Goal: Navigation & Orientation: Find specific page/section

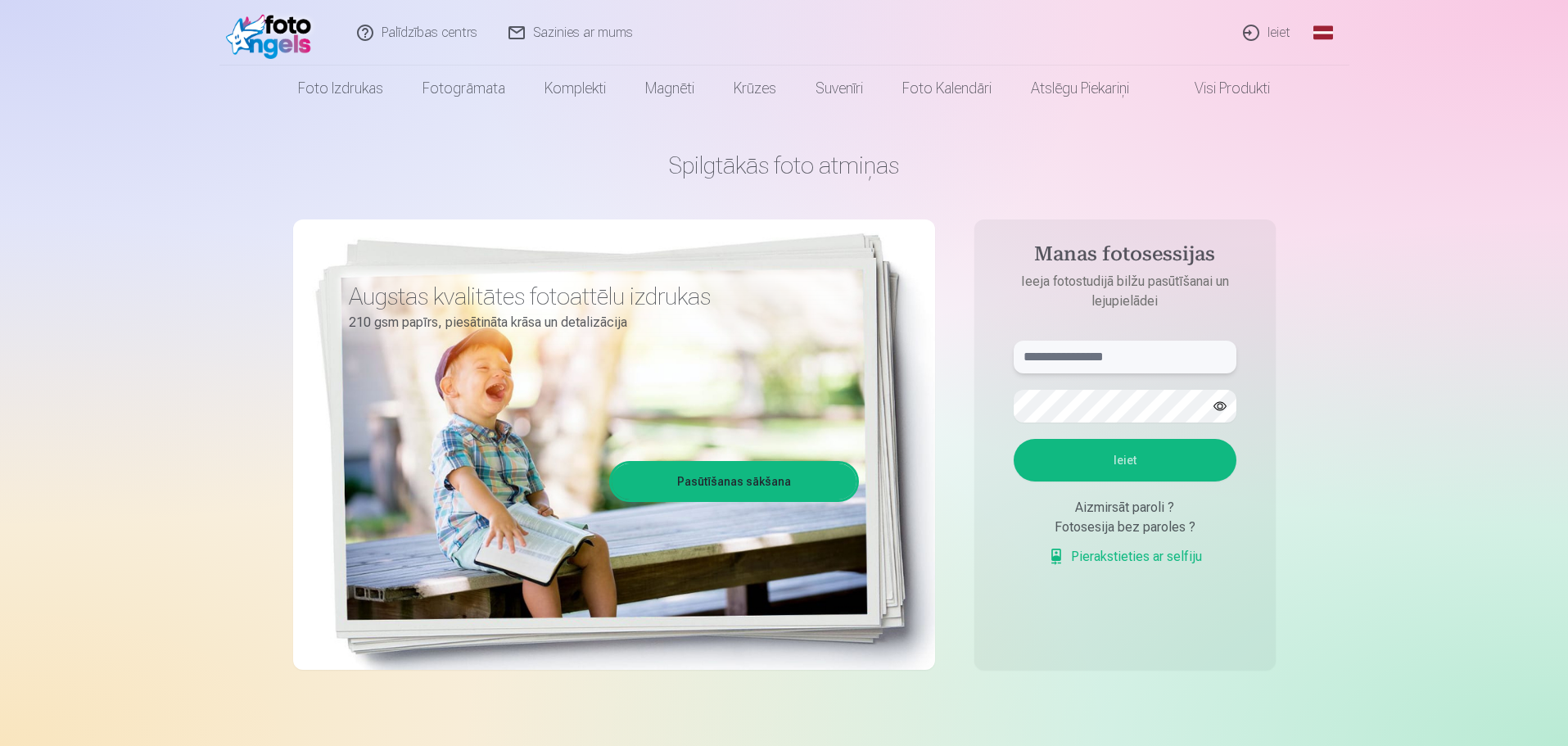
click at [1092, 362] on input "text" at bounding box center [1124, 357] width 223 height 32
type input "**********"
click at [1121, 463] on button "Ieiet" at bounding box center [1124, 460] width 223 height 42
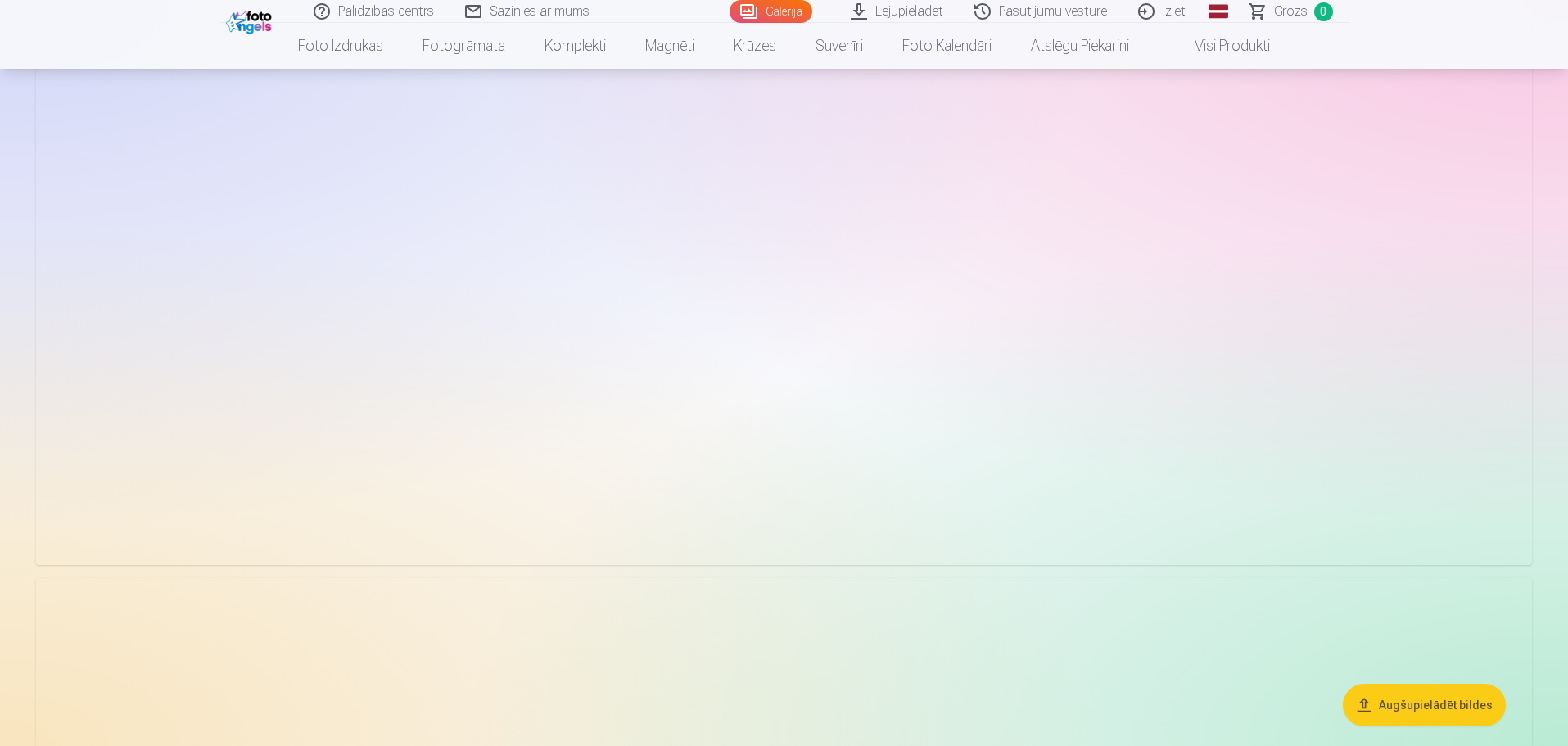
scroll to position [3687, 0]
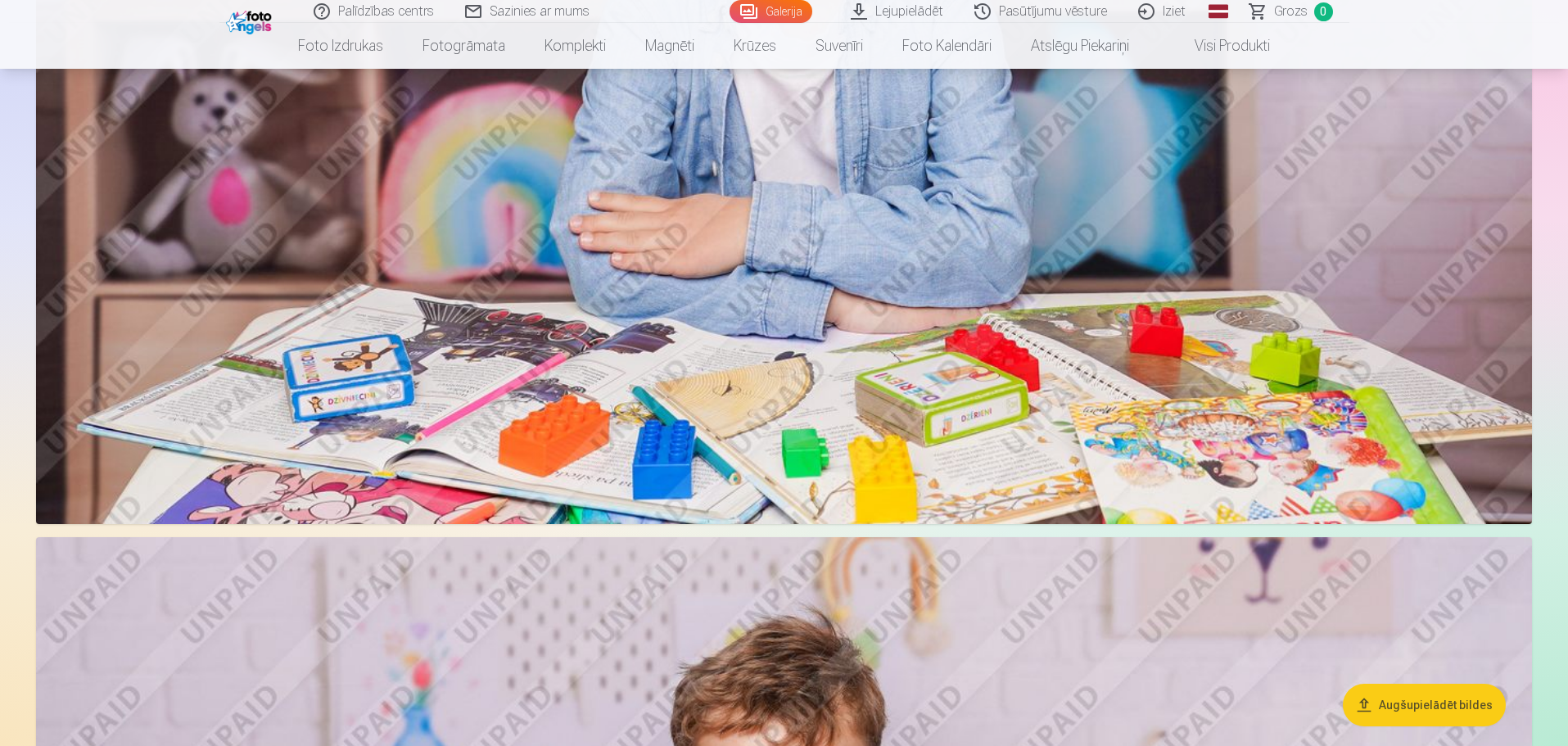
click at [1417, 708] on button "Augšupielādēt bildes" at bounding box center [1425, 705] width 163 height 42
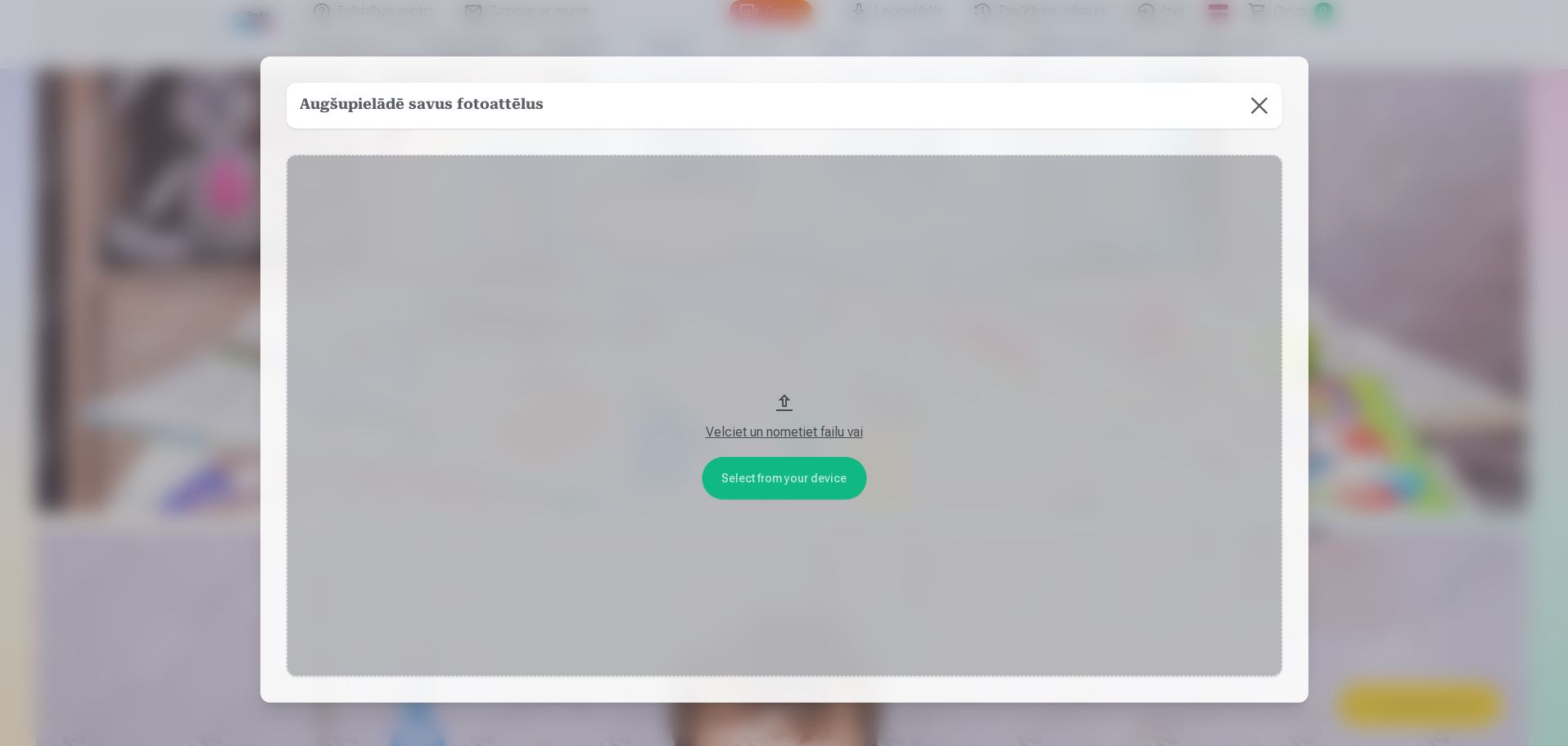
scroll to position [3695, 0]
click at [788, 433] on div "Velciet un nometiet failu vai" at bounding box center [786, 433] width 963 height 20
click at [1270, 119] on button at bounding box center [1261, 106] width 46 height 46
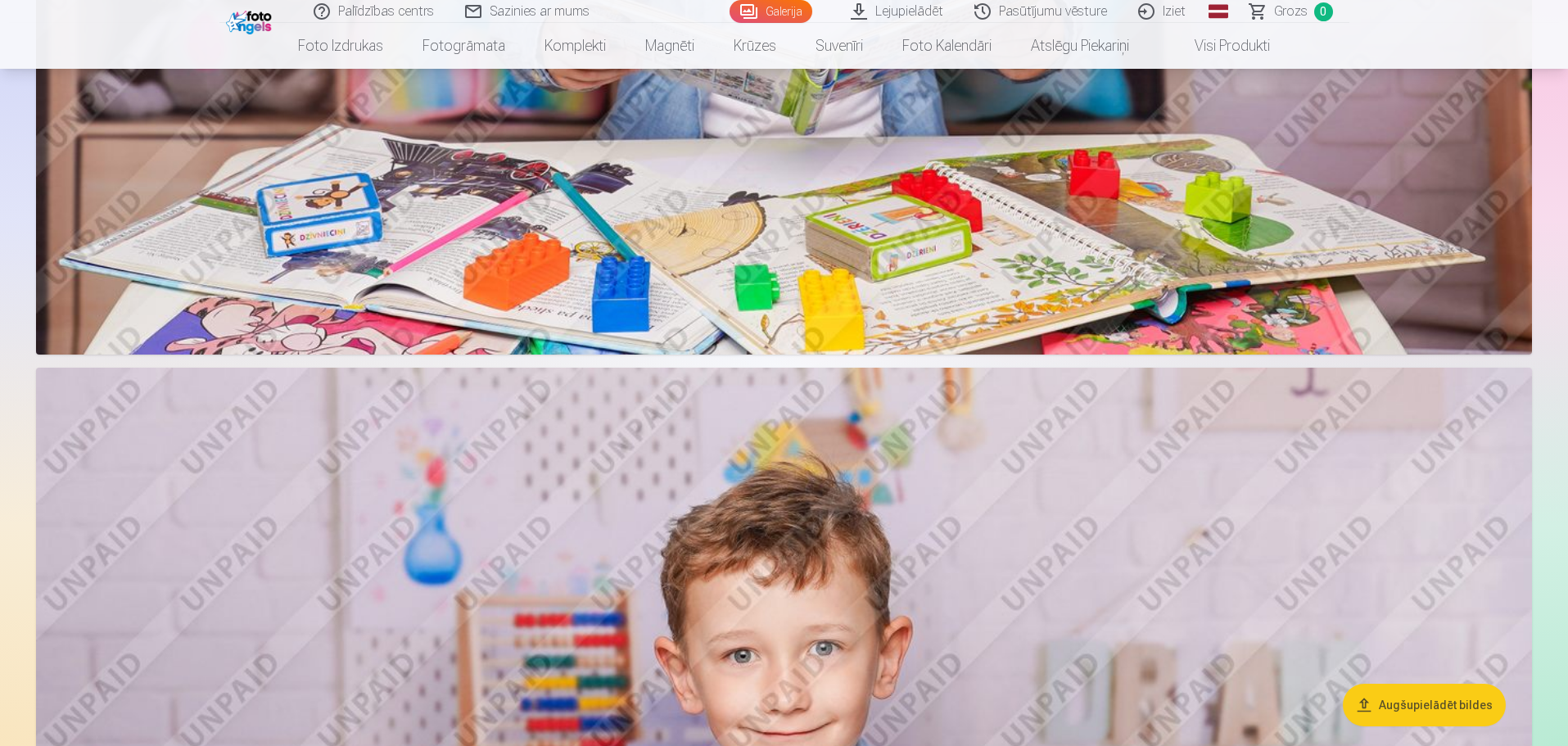
scroll to position [2712, 0]
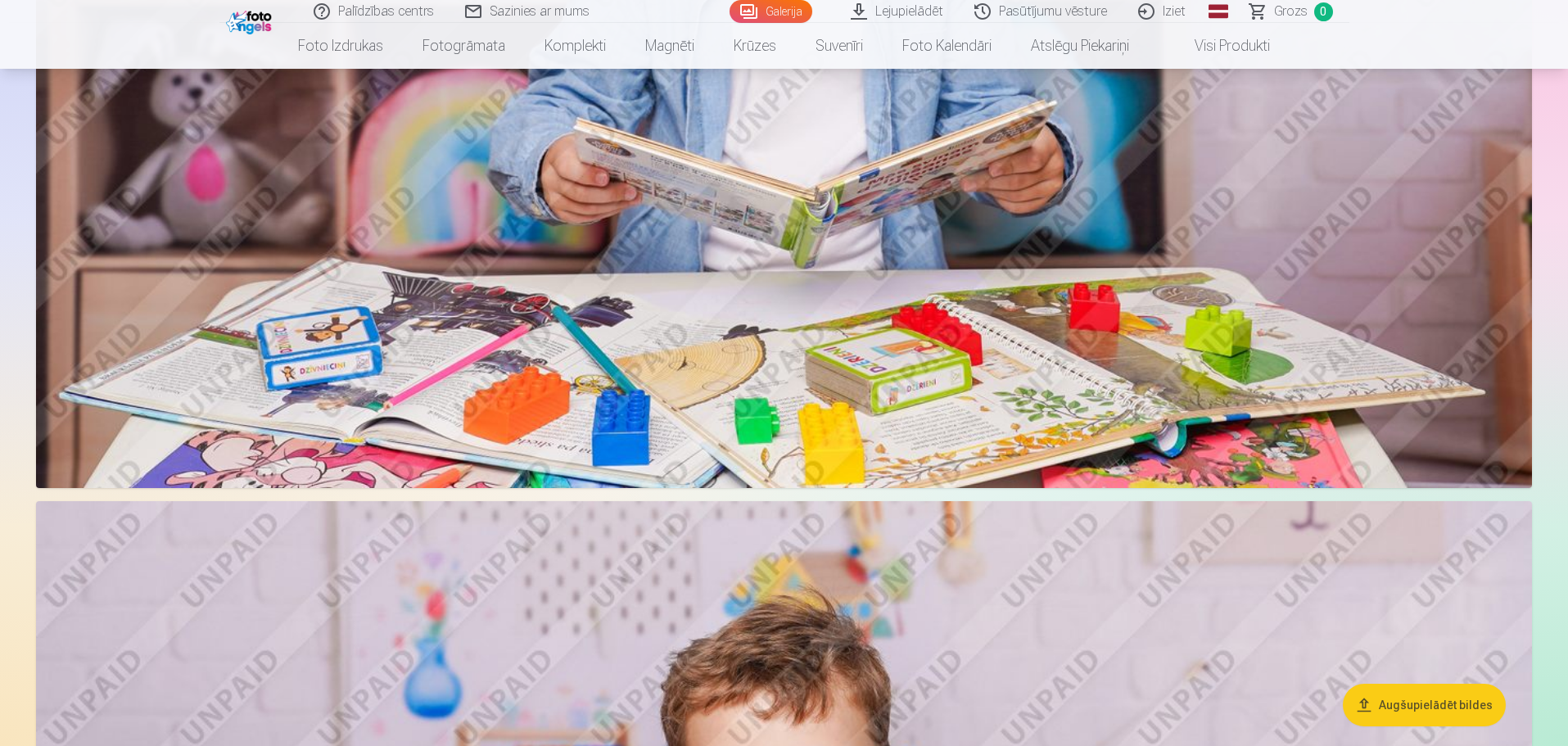
click at [1068, 11] on link "Pasūtījumu vēsture" at bounding box center [1042, 11] width 164 height 23
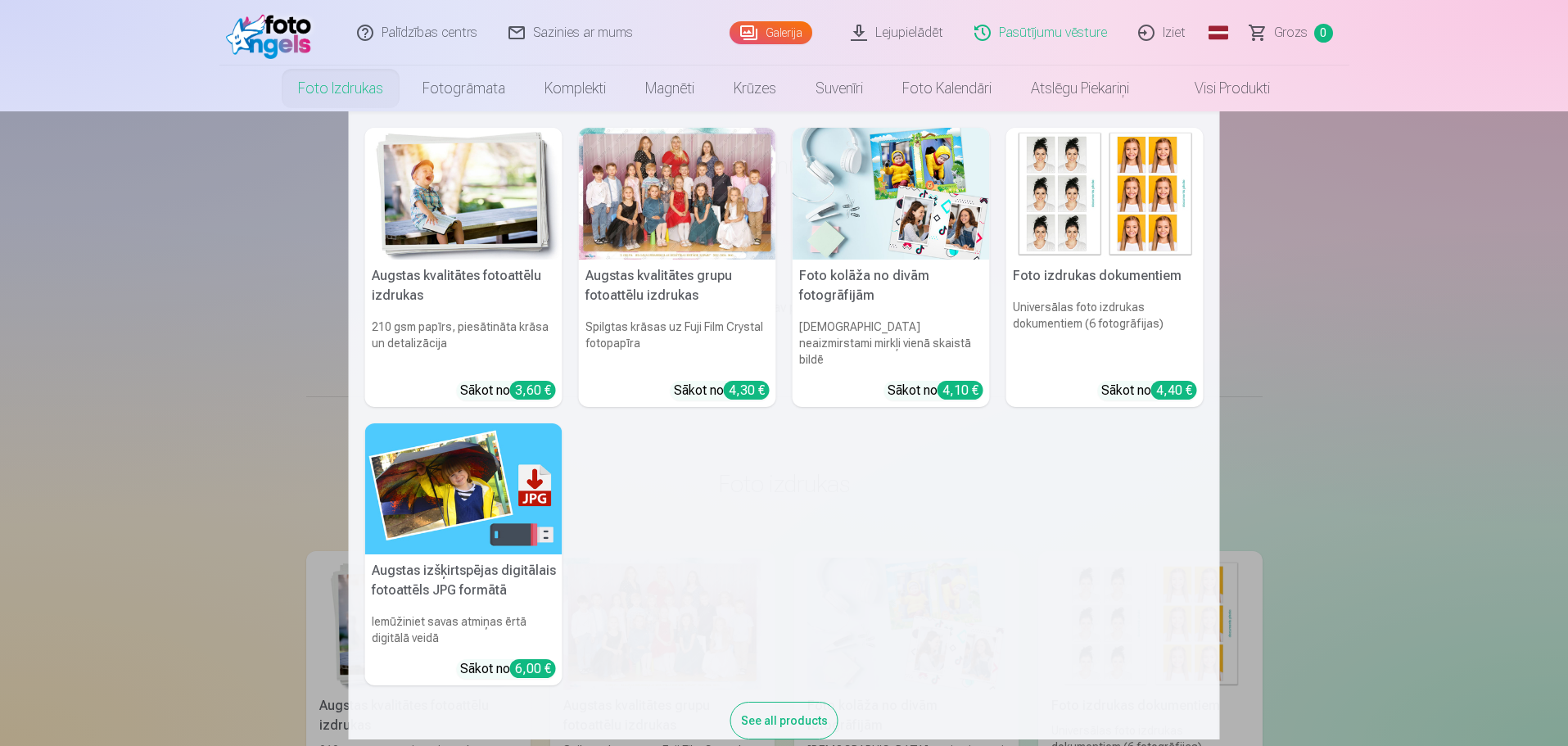
click at [331, 92] on link "Foto izdrukas" at bounding box center [341, 88] width 124 height 46
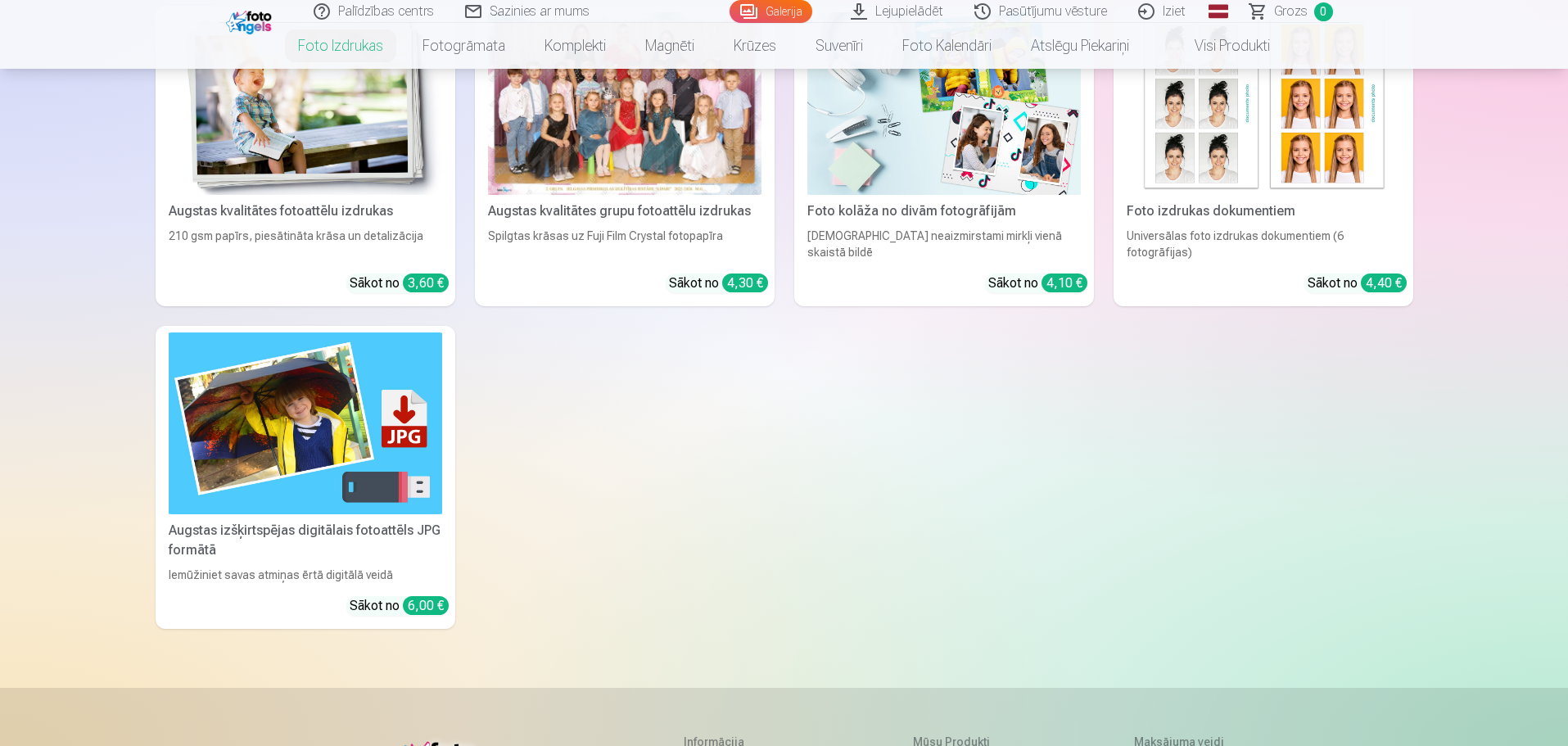
scroll to position [327, 0]
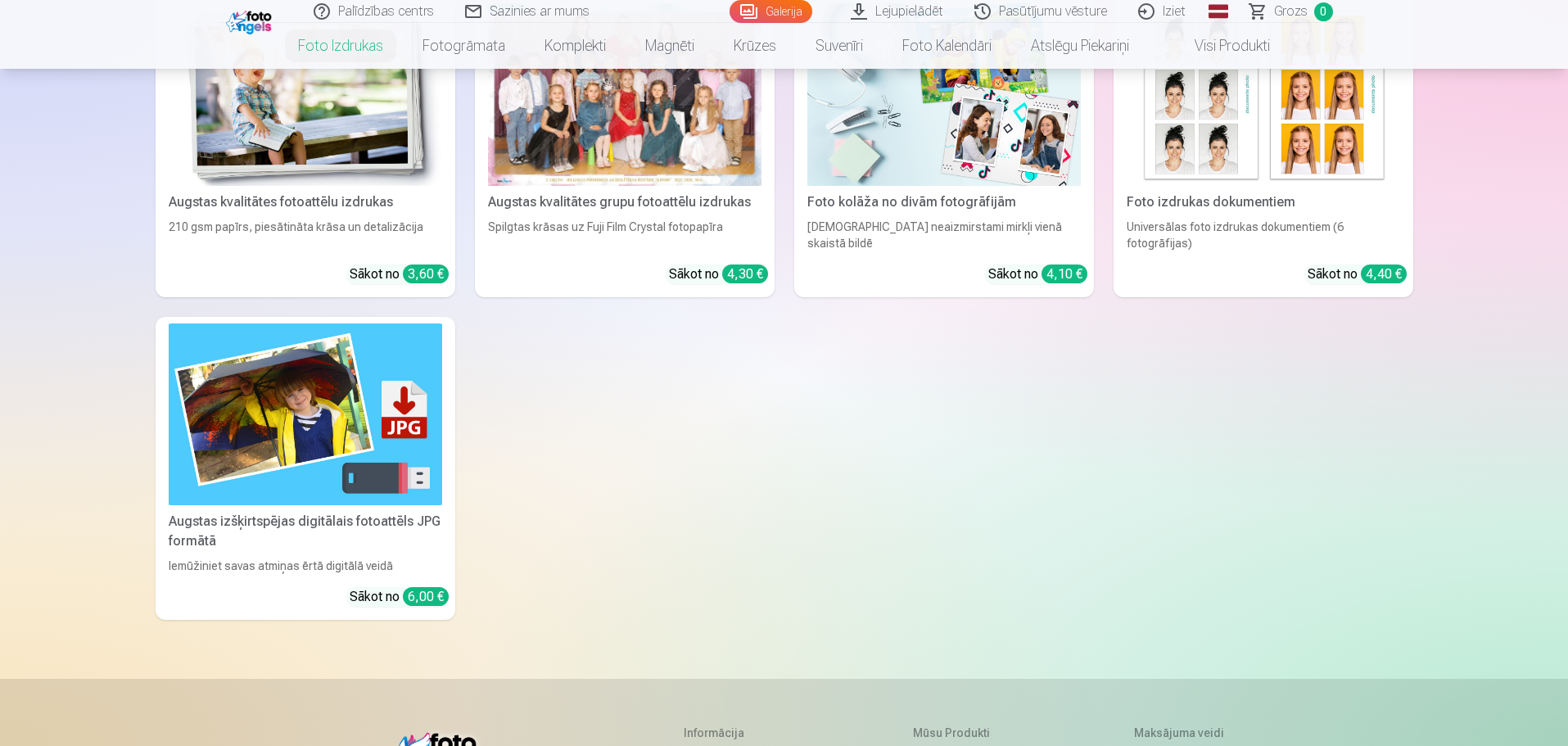
click at [255, 31] on img at bounding box center [251, 20] width 50 height 28
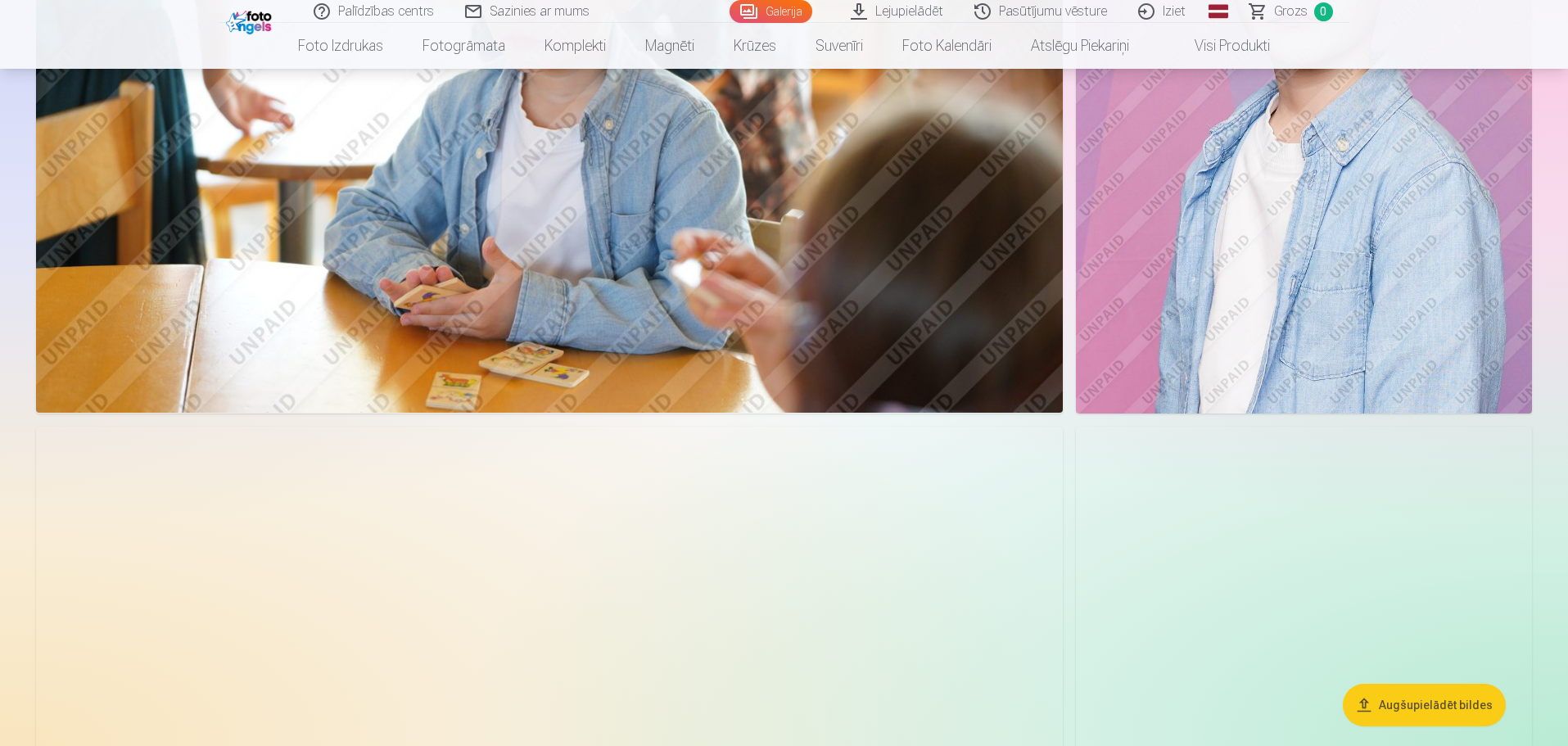
scroll to position [6801, 0]
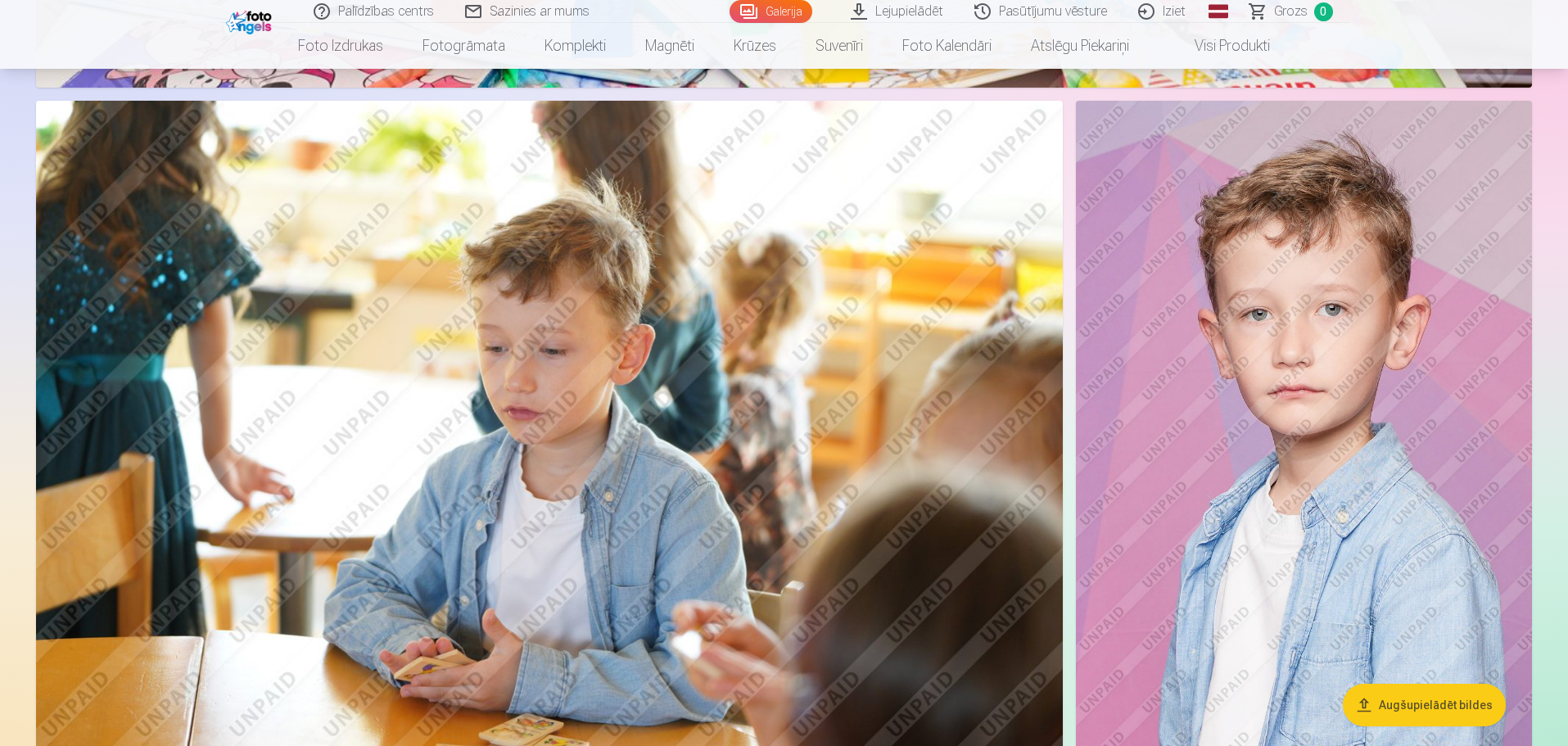
click at [759, 238] on img at bounding box center [549, 443] width 1027 height 685
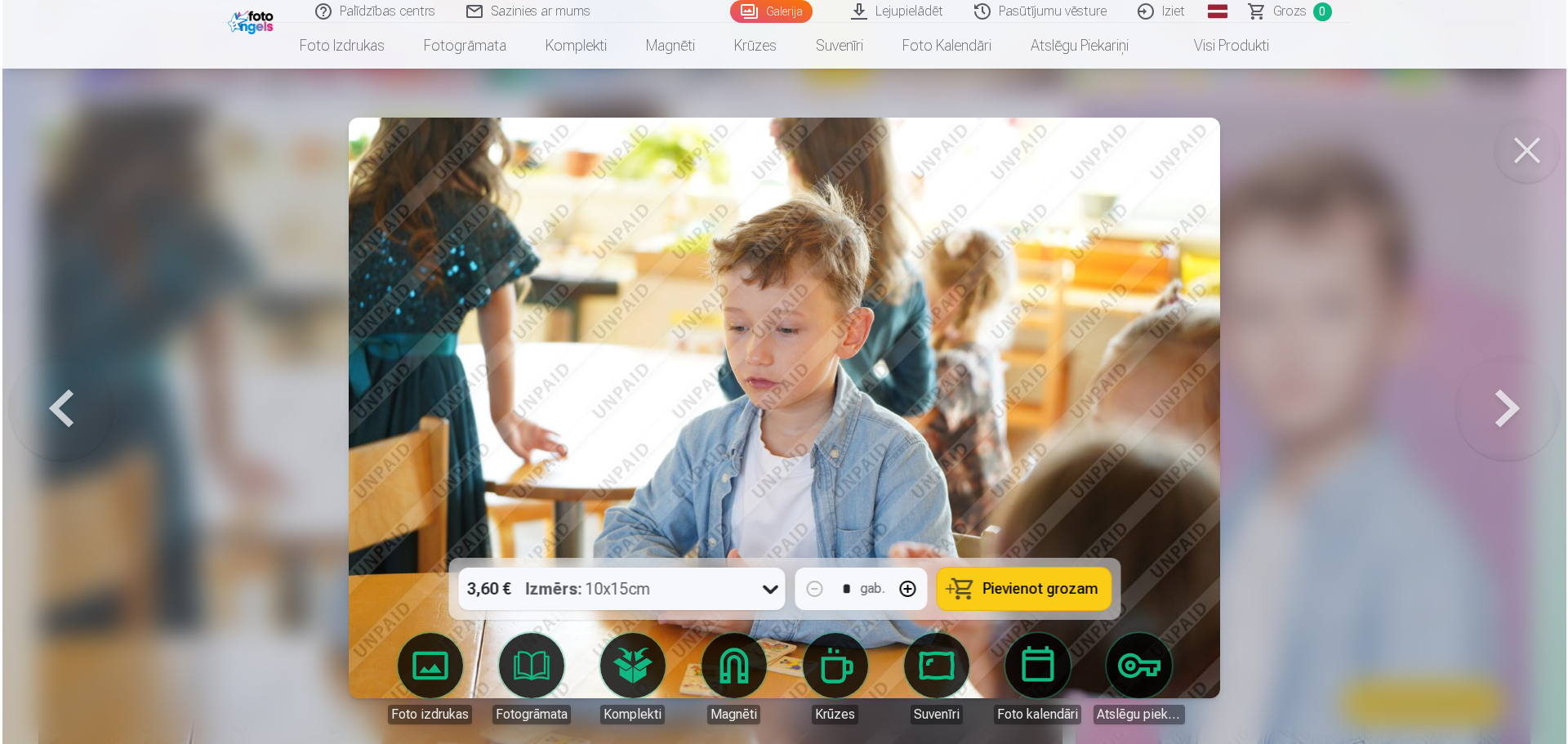
scroll to position [6143, 0]
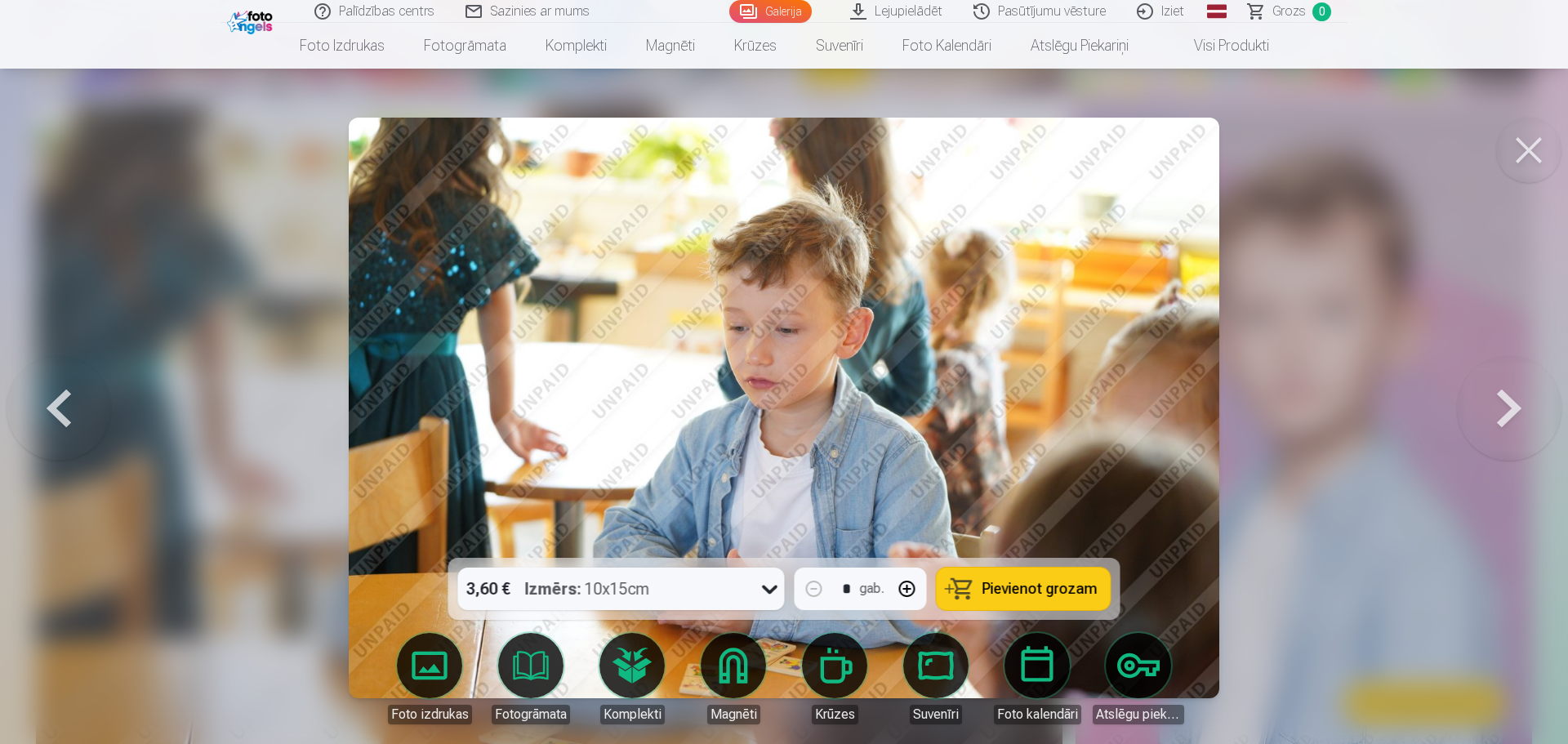
click at [1526, 158] on button at bounding box center [1528, 150] width 66 height 66
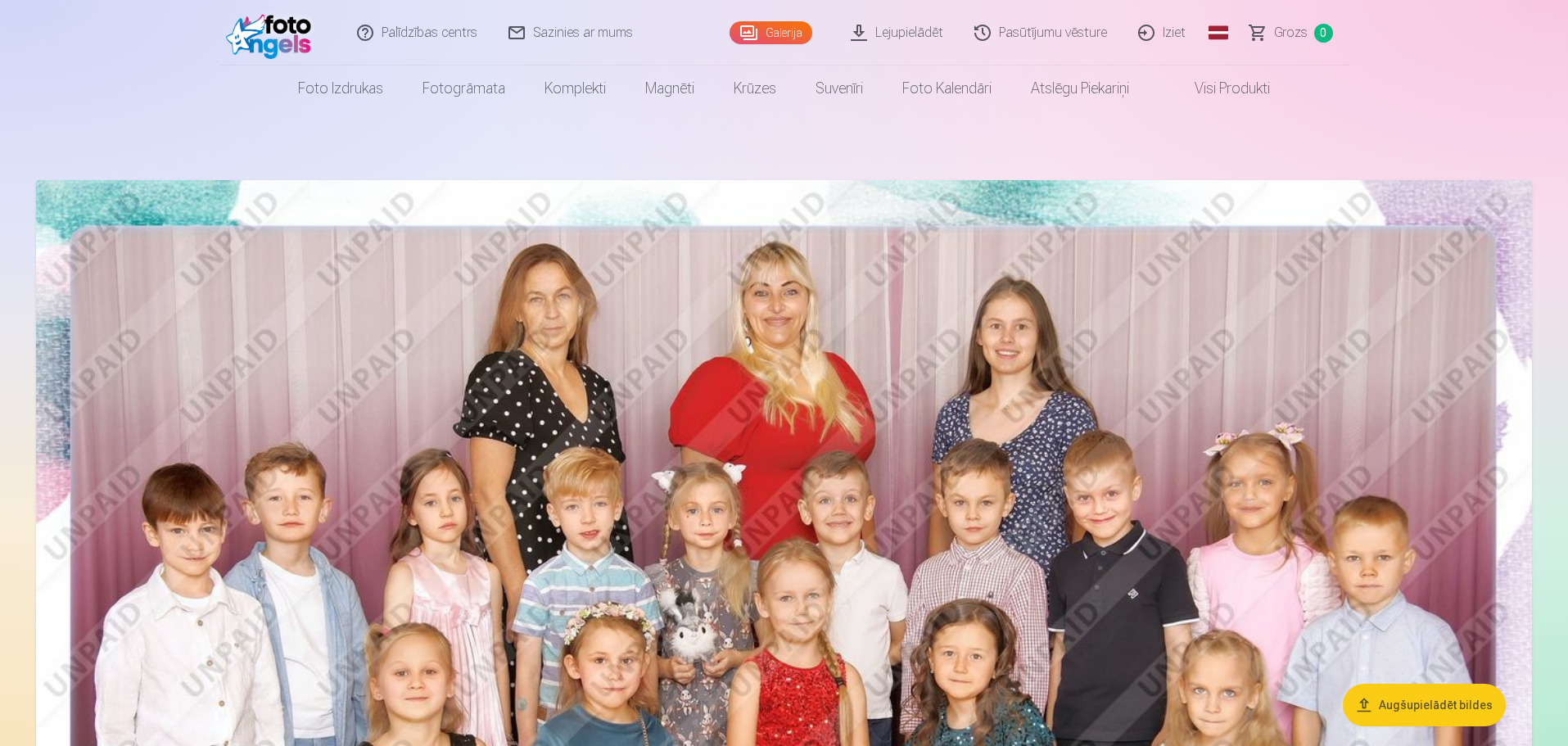
click at [1052, 30] on link "Pasūtījumu vēsture" at bounding box center [1042, 32] width 164 height 66
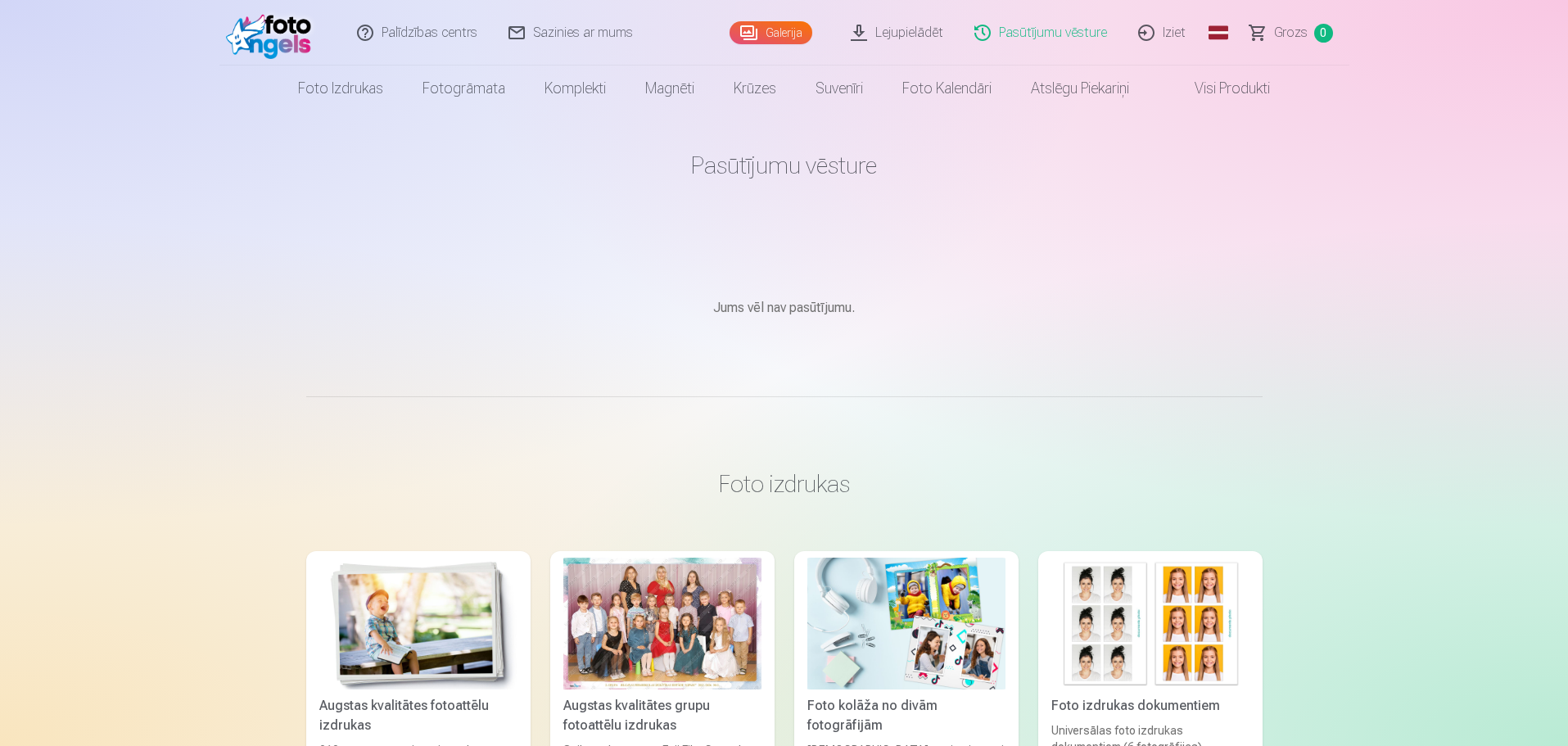
click at [905, 41] on link "Lejupielādēt" at bounding box center [897, 32] width 124 height 66
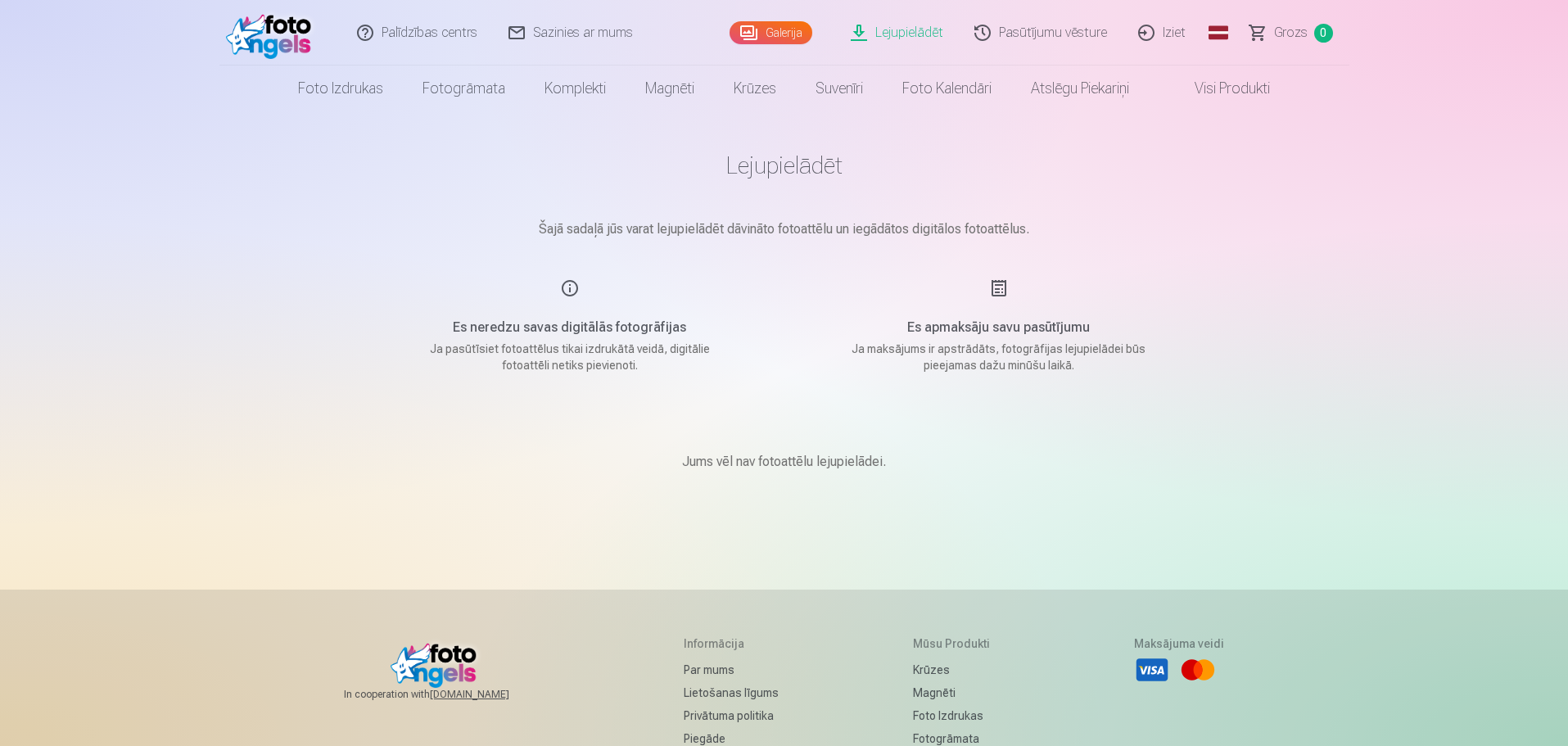
click at [768, 41] on link "Galerija" at bounding box center [771, 32] width 83 height 23
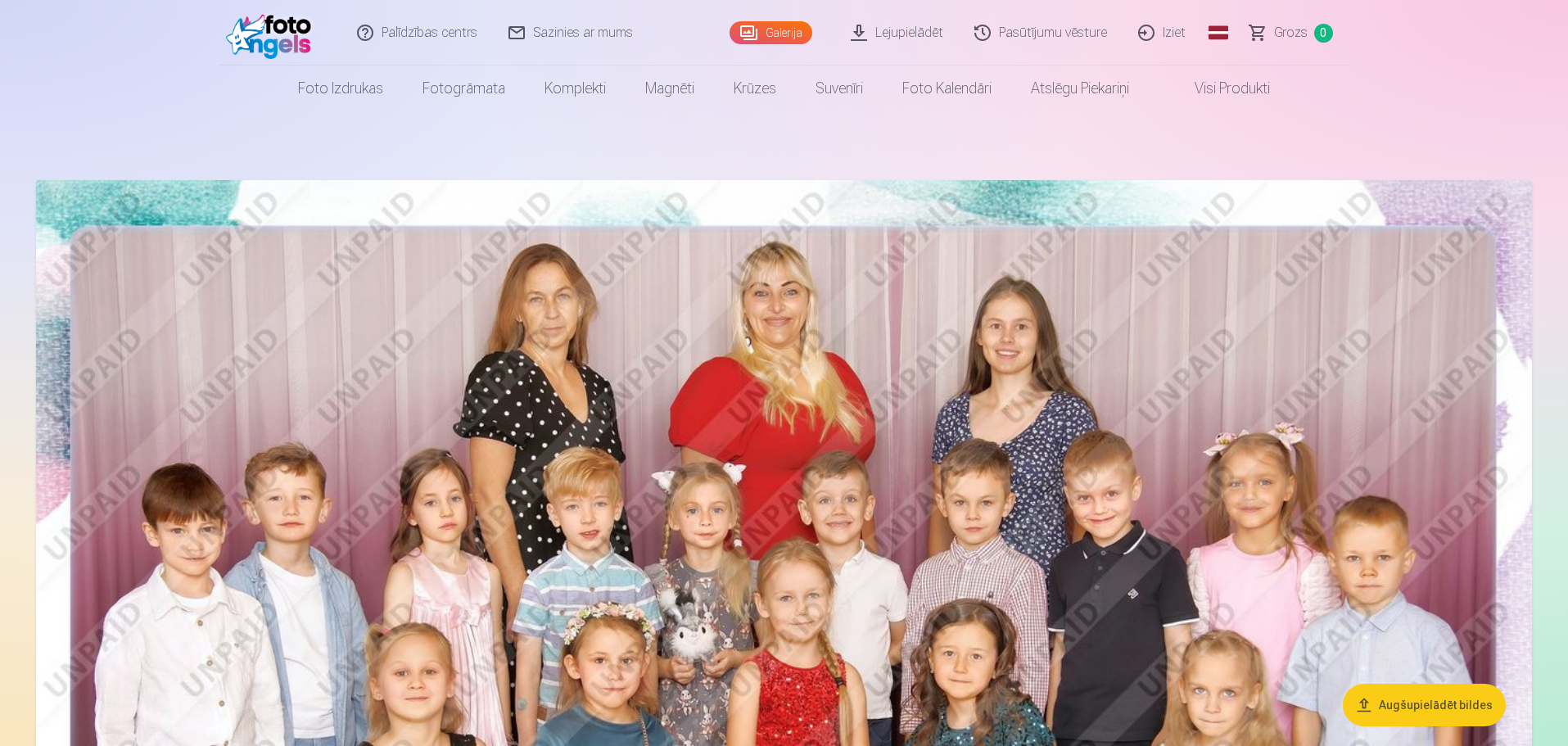
click at [906, 32] on link "Lejupielādēt" at bounding box center [897, 32] width 124 height 66
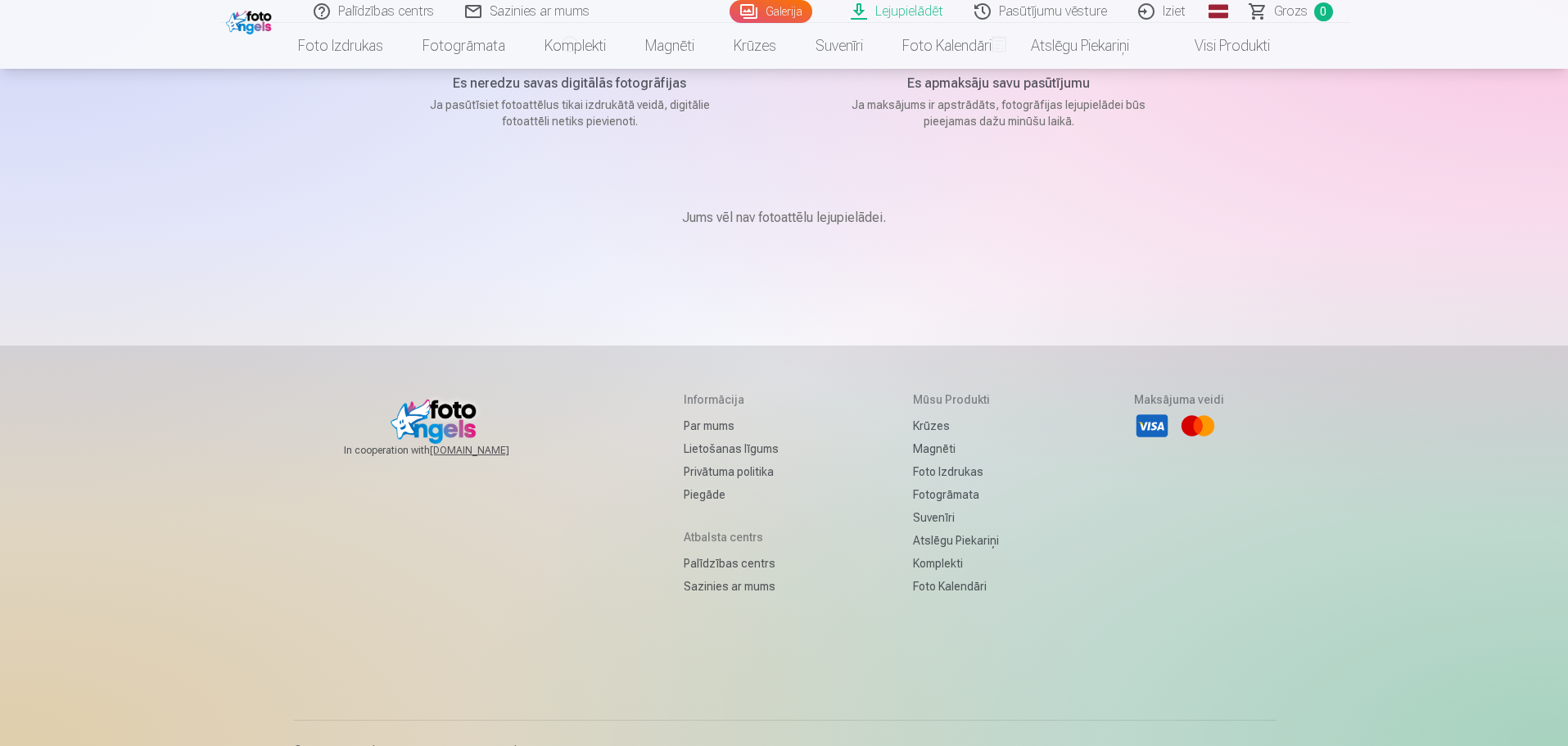
scroll to position [245, 0]
click at [690, 492] on link "Piegāde" at bounding box center [730, 493] width 95 height 23
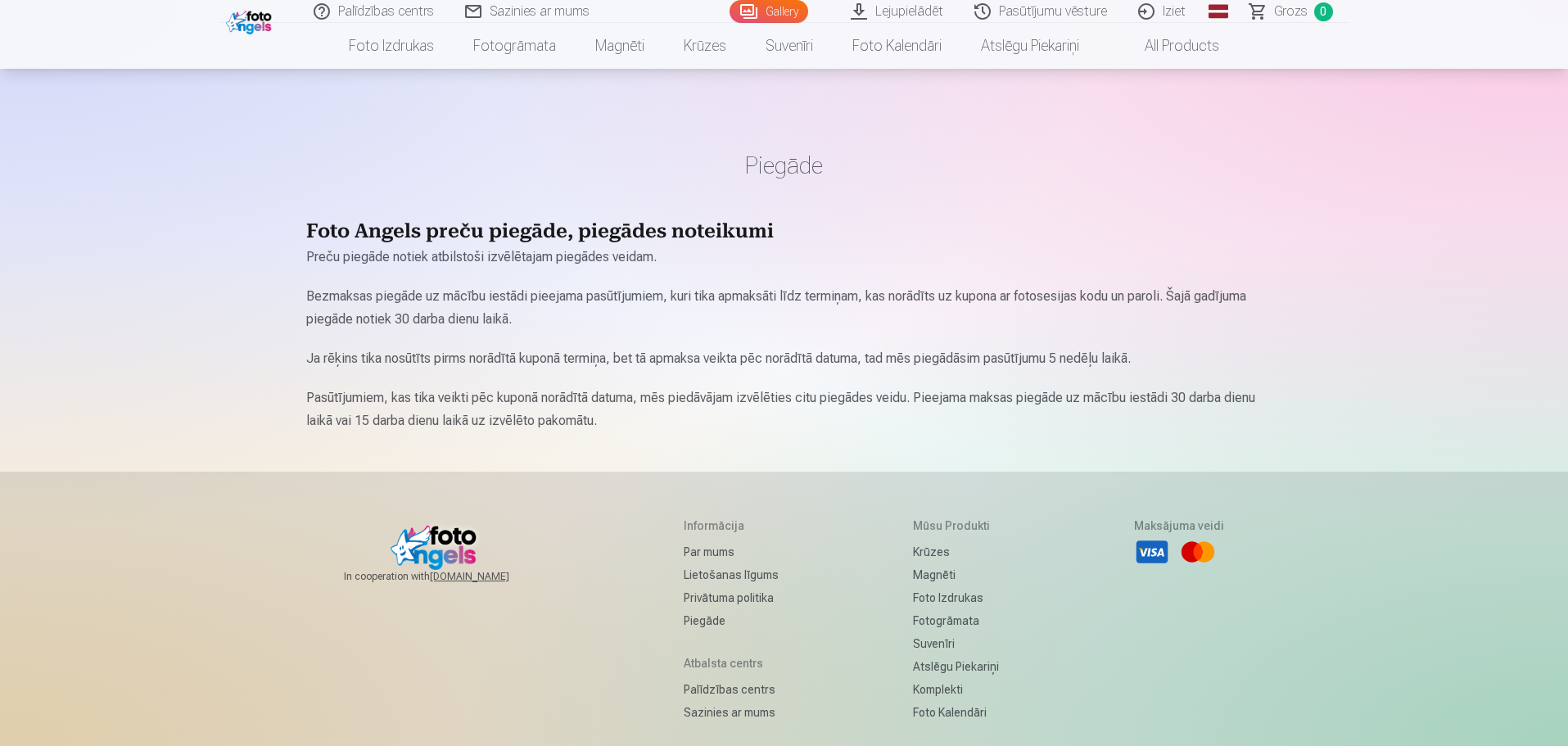
scroll to position [82, 0]
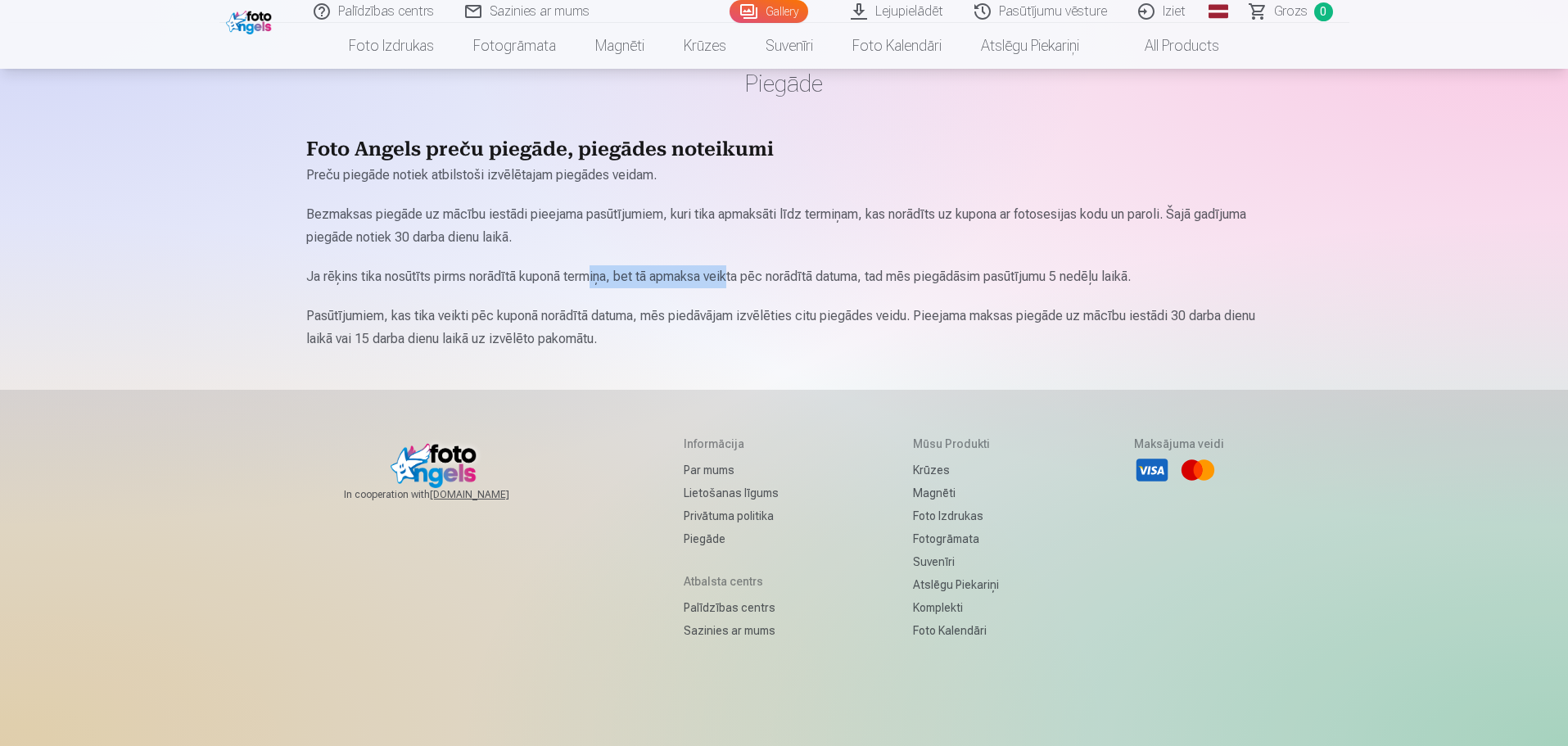
drag, startPoint x: 605, startPoint y: 278, endPoint x: 743, endPoint y: 275, distance: 138.0
click at [741, 275] on p "Ja rēķins tika nosūtīts pirms norādītā kuponā termiņa, bet tā apmaksa veikta pē…" at bounding box center [784, 276] width 957 height 23
drag, startPoint x: 472, startPoint y: 326, endPoint x: 483, endPoint y: 324, distance: 11.2
click at [472, 326] on p "Pasūtījumiem, kas tika veikti pēc kuponā norādītā datuma, mēs piedāvājam izvēlē…" at bounding box center [784, 327] width 957 height 46
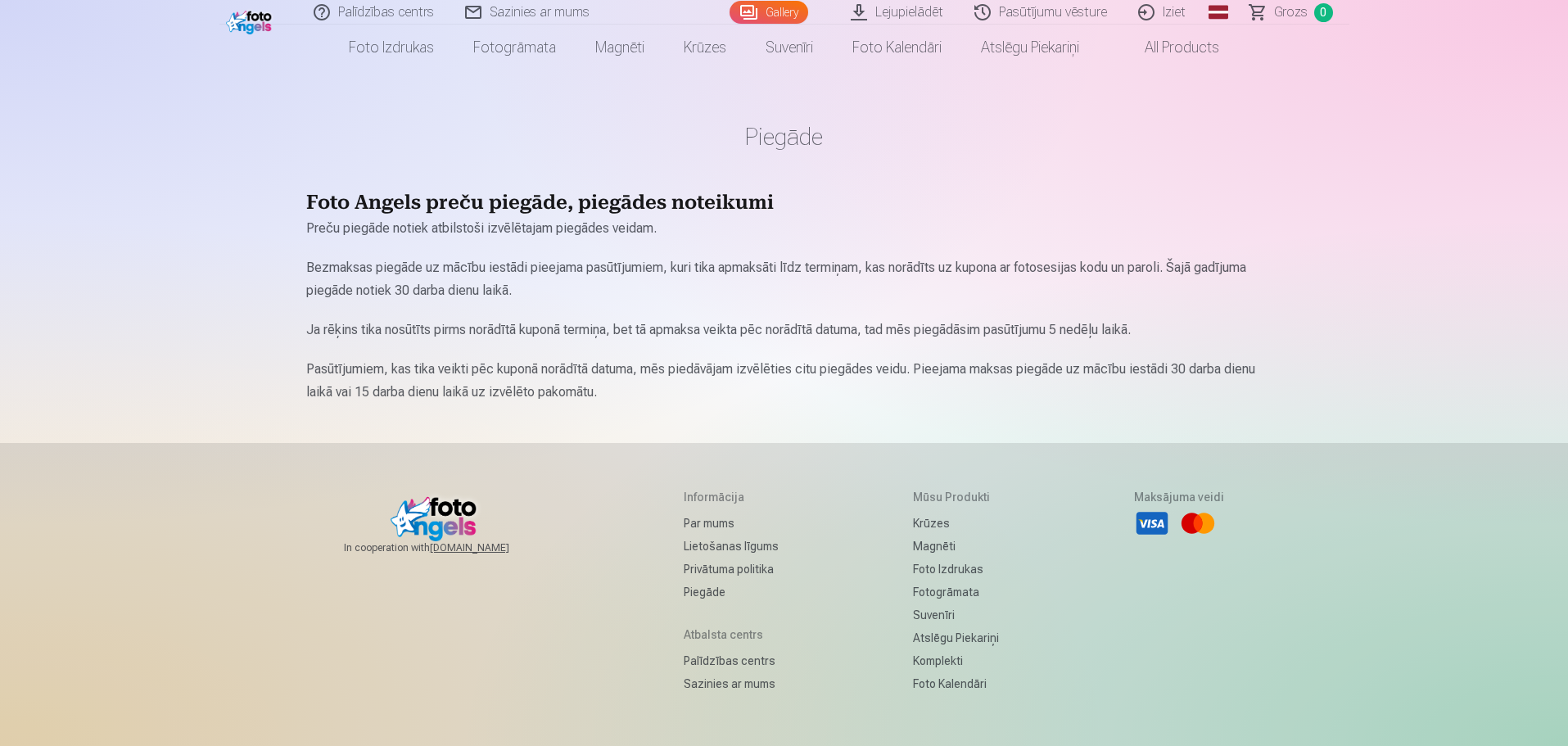
scroll to position [0, 0]
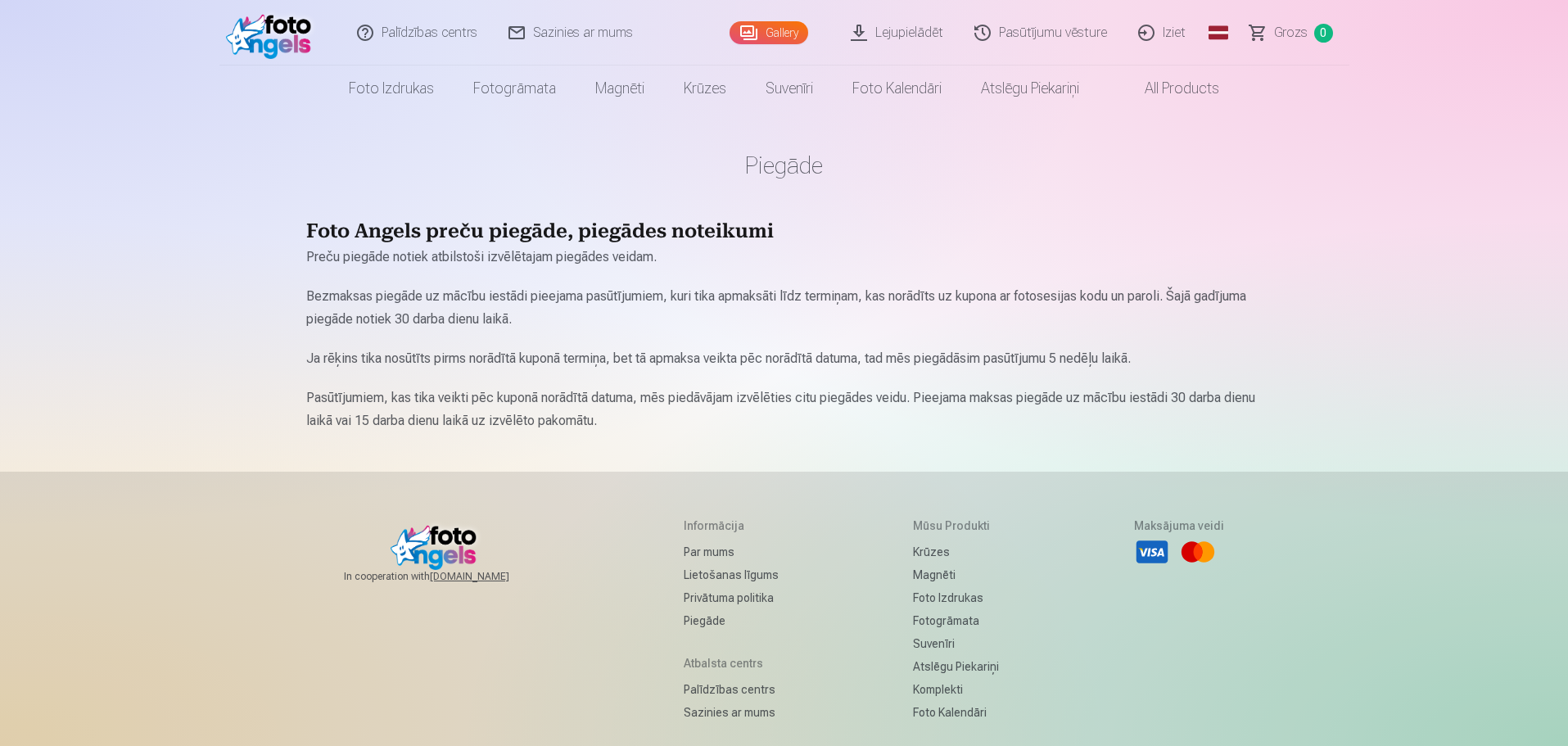
click at [376, 97] on link "Foto izdrukas" at bounding box center [391, 88] width 124 height 46
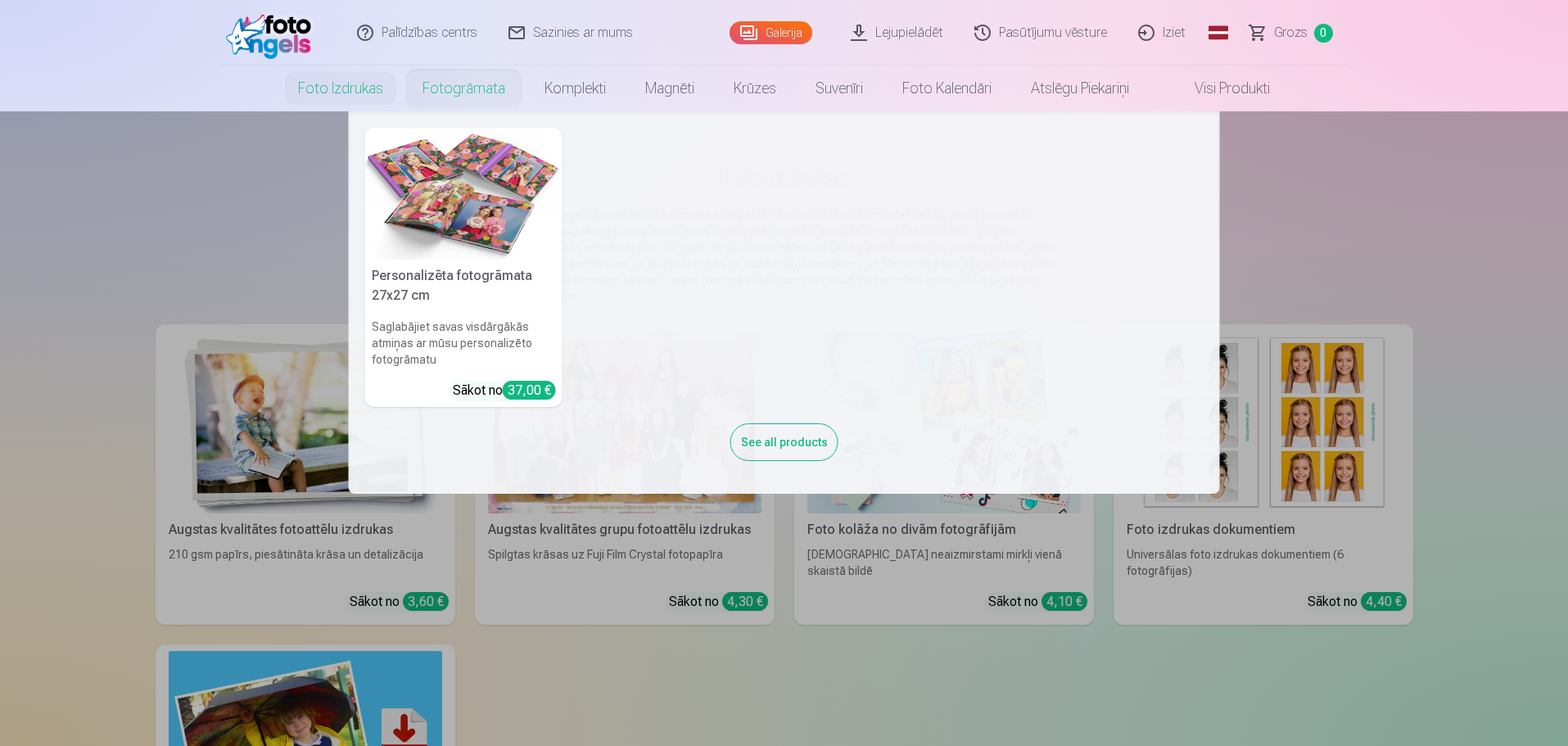
click at [478, 91] on link "Fotogrāmata" at bounding box center [463, 88] width 122 height 46
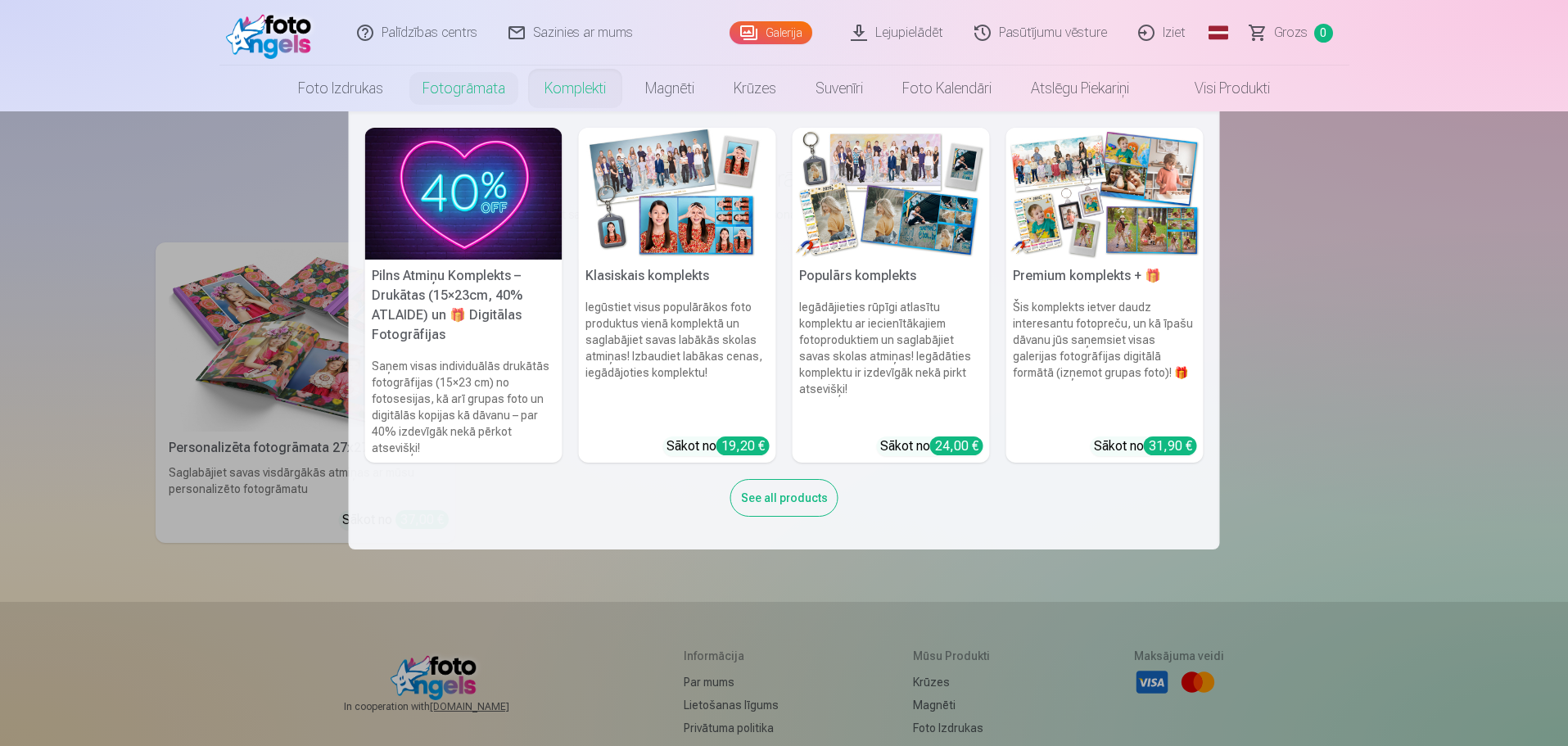
click at [570, 97] on link "Komplekti" at bounding box center [575, 88] width 101 height 46
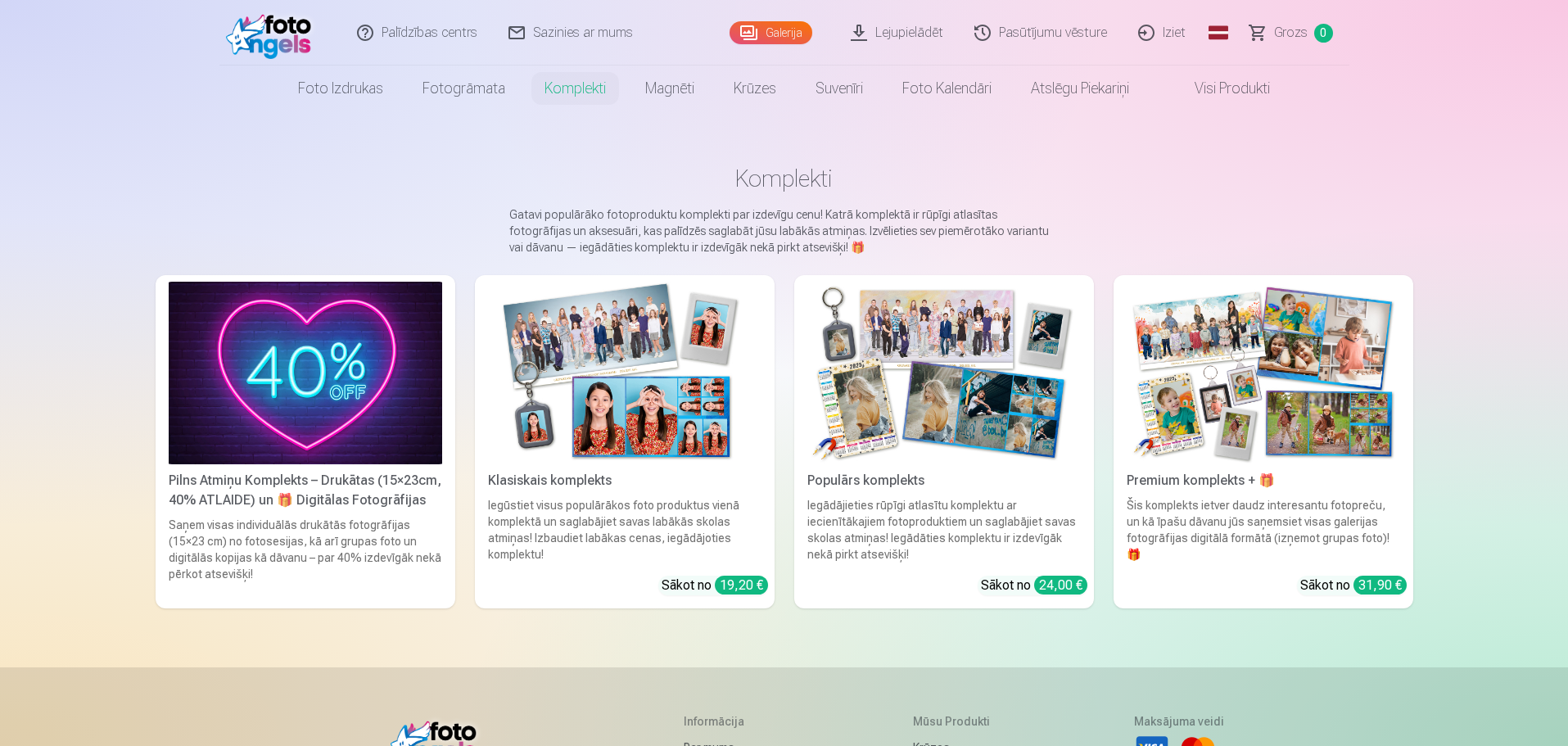
click at [978, 365] on img at bounding box center [944, 373] width 273 height 183
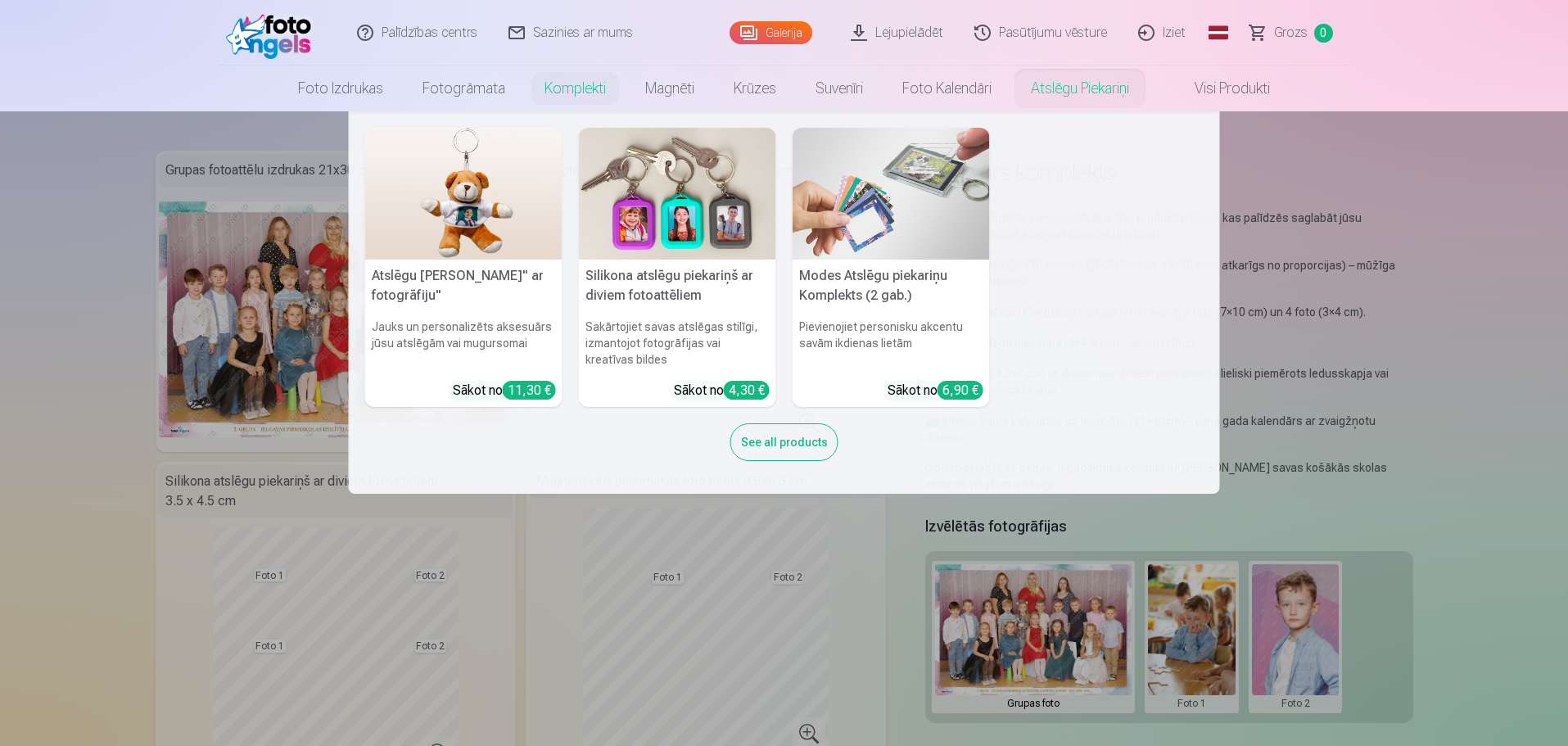
click at [1072, 94] on link "Atslēgu piekariņi" at bounding box center [1080, 88] width 138 height 46
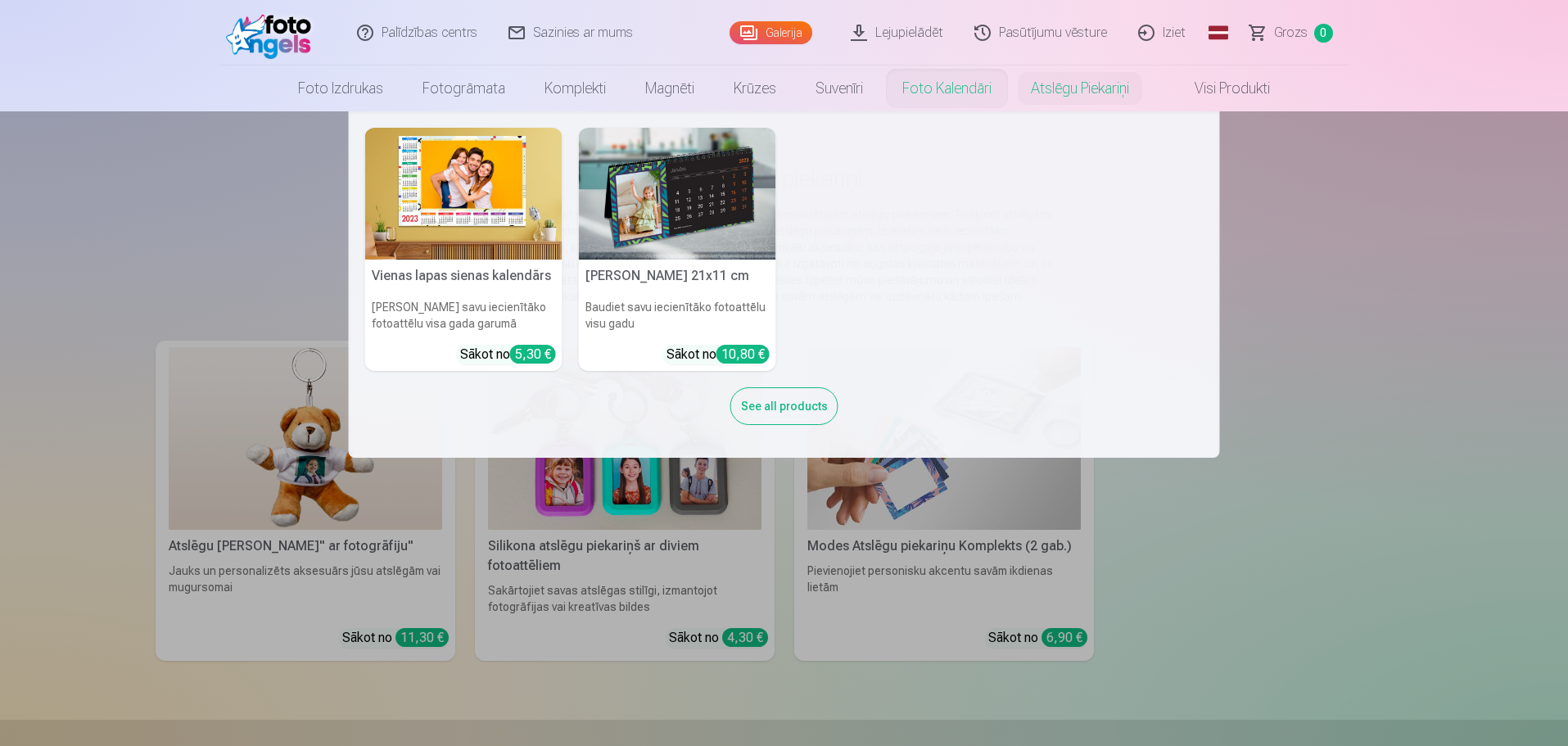
click at [958, 94] on link "Foto kalendāri" at bounding box center [947, 88] width 129 height 46
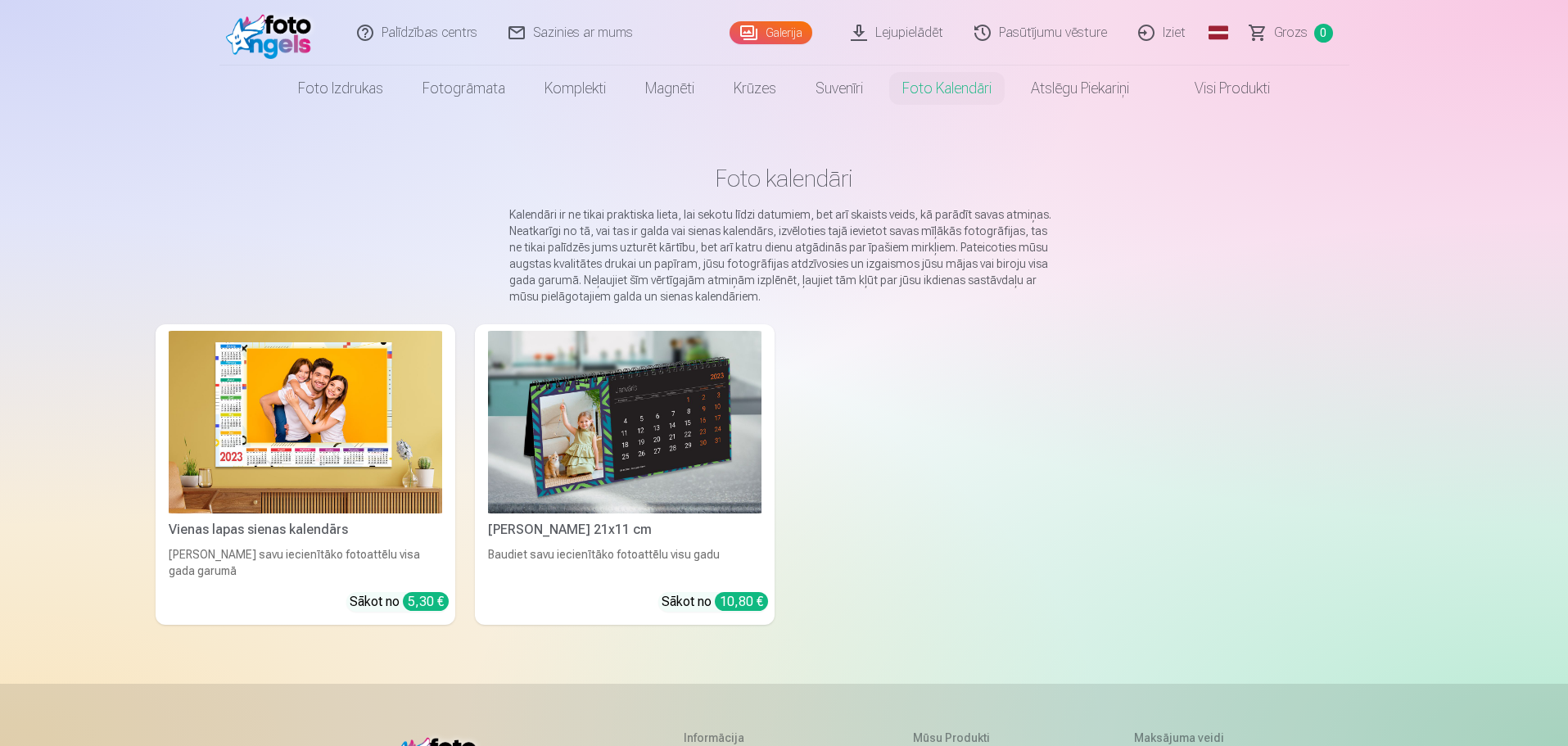
click at [1174, 33] on link "Iziet" at bounding box center [1162, 32] width 78 height 66
